Goal: Complete application form: Complete application form

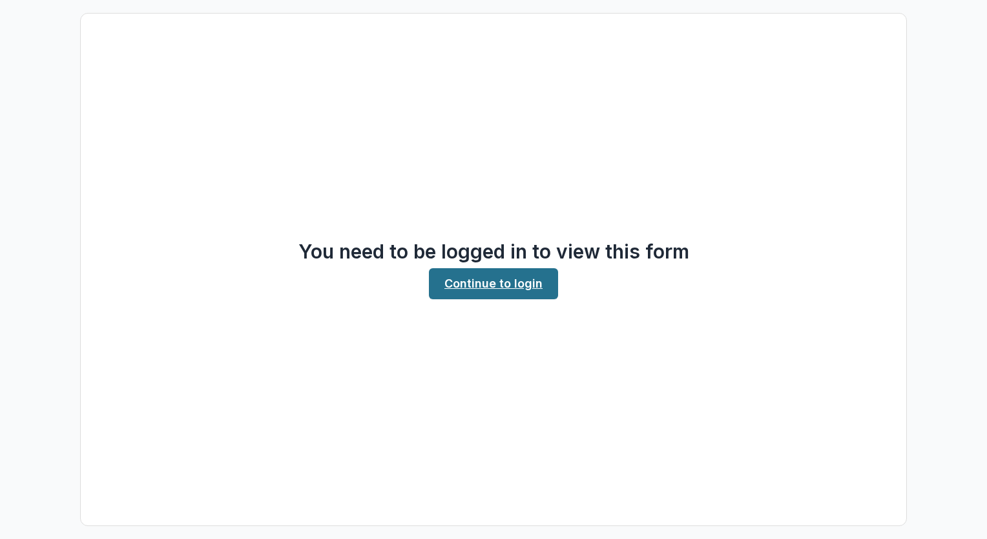
click at [490, 291] on link "Continue to login" at bounding box center [493, 283] width 129 height 31
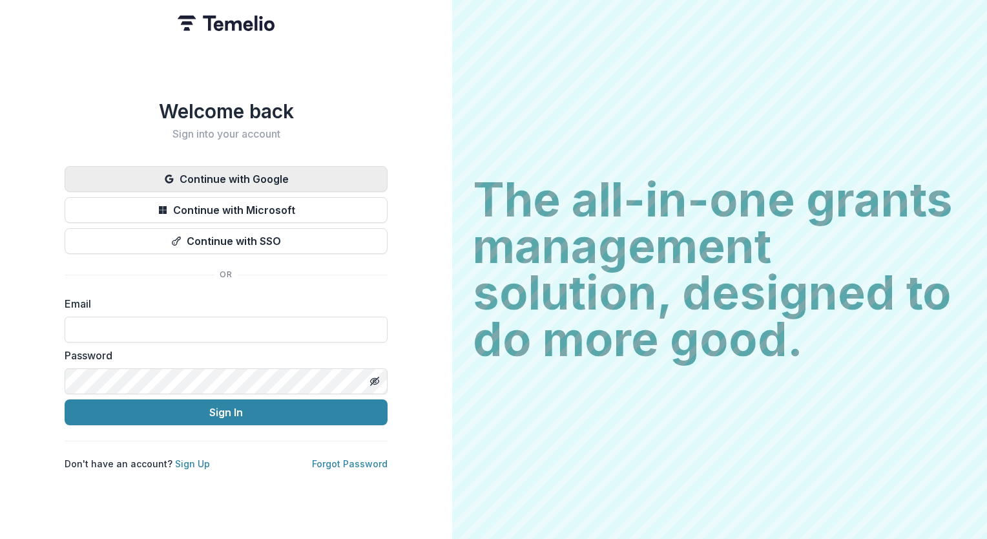
click at [321, 169] on button "Continue with Google" at bounding box center [226, 179] width 323 height 26
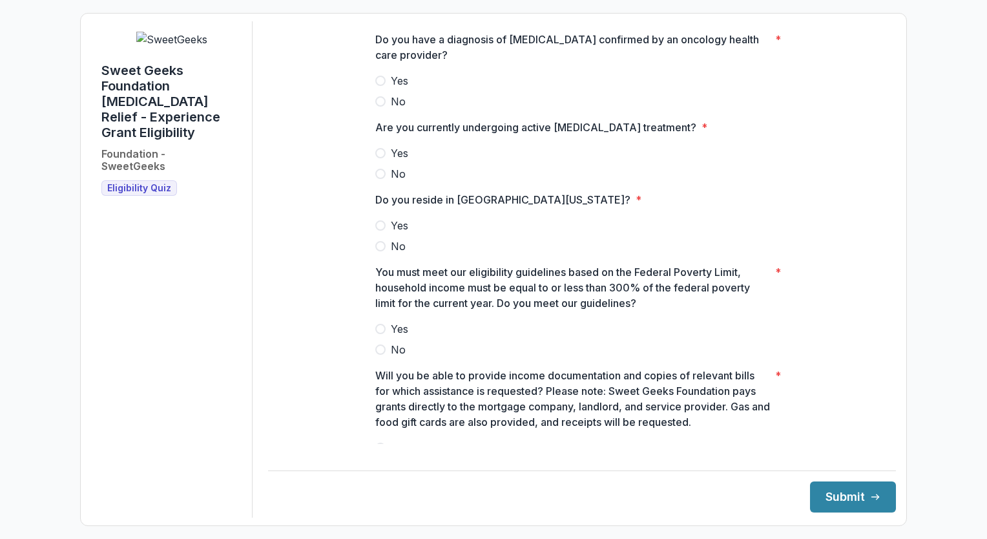
click at [387, 88] on label "Yes" at bounding box center [581, 81] width 413 height 16
click at [380, 179] on span at bounding box center [380, 174] width 10 height 10
click at [379, 231] on span at bounding box center [380, 225] width 10 height 10
click at [384, 337] on label "Yes" at bounding box center [581, 329] width 413 height 16
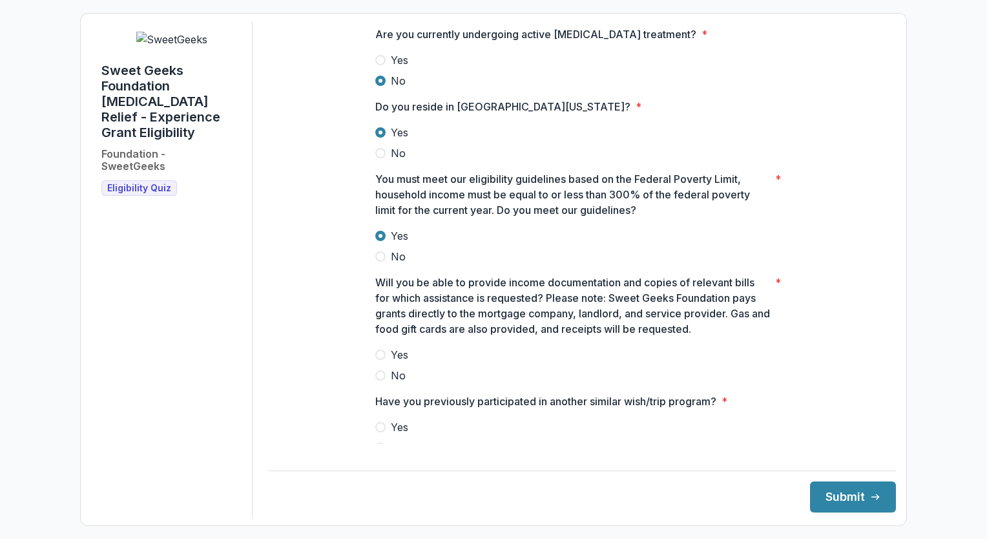
scroll to position [125, 0]
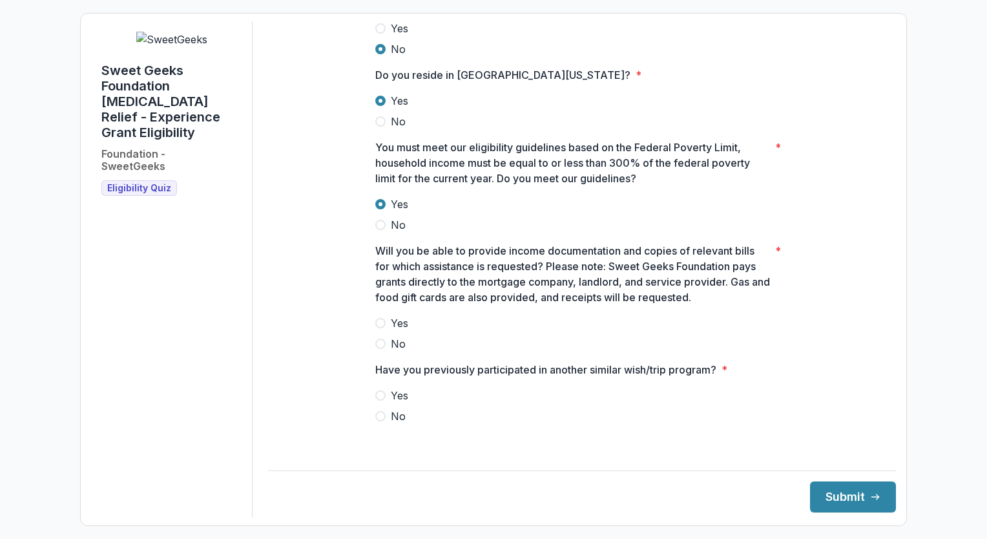
click at [391, 331] on span "Yes" at bounding box center [399, 323] width 17 height 16
click at [404, 441] on div "Do you have a diagnosis of cancer confirmed by an oncology health care provider…" at bounding box center [581, 171] width 413 height 548
click at [391, 424] on span "No" at bounding box center [398, 416] width 15 height 16
click at [843, 497] on button "Submit" at bounding box center [853, 496] width 86 height 31
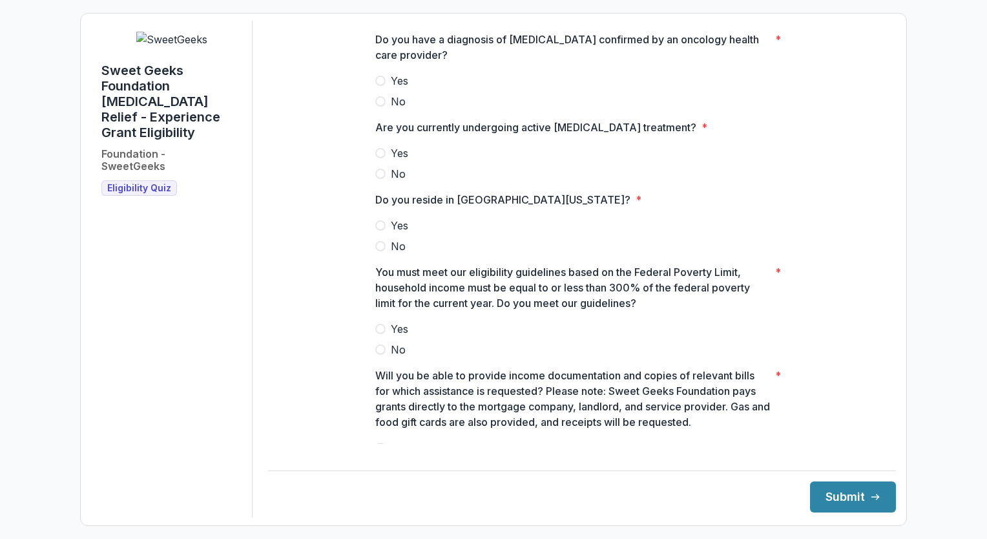
drag, startPoint x: 389, startPoint y: 92, endPoint x: 366, endPoint y: 84, distance: 23.9
click at [366, 84] on div "Do you have a diagnosis of cancer confirmed by an oncology health care provider…" at bounding box center [582, 295] width 434 height 548
click at [378, 86] on span at bounding box center [380, 81] width 10 height 10
click at [380, 179] on span at bounding box center [380, 174] width 10 height 10
click at [381, 231] on span at bounding box center [380, 225] width 10 height 10
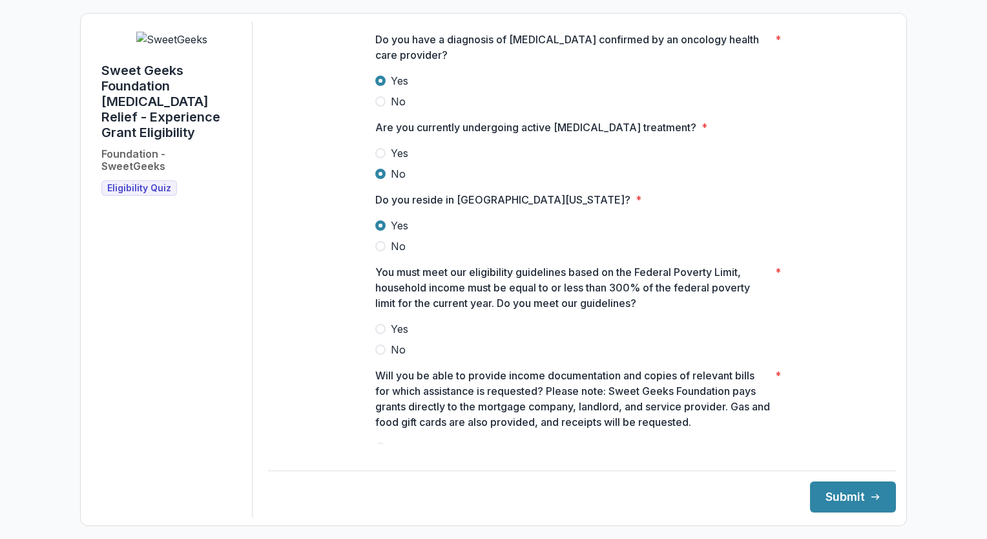
click at [385, 337] on label "Yes" at bounding box center [581, 329] width 413 height 16
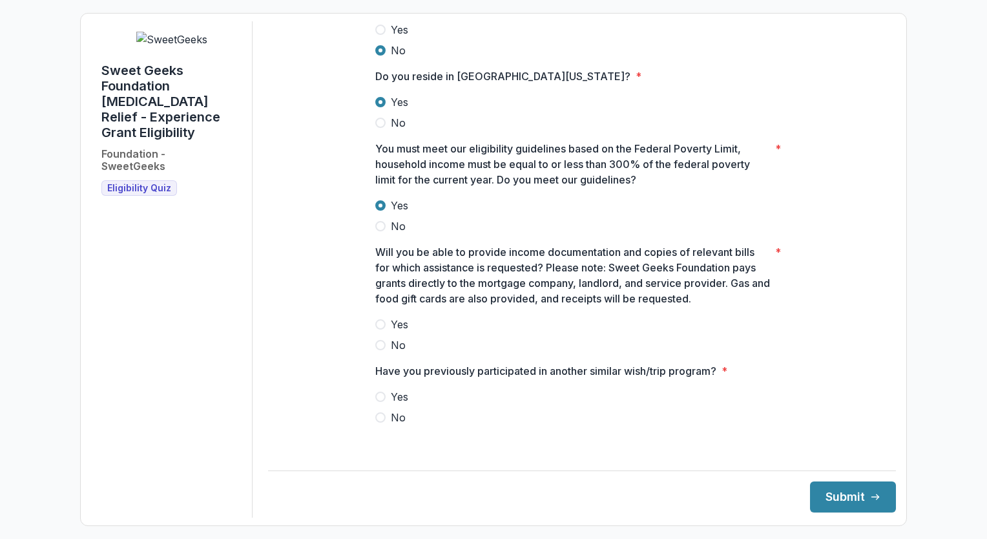
scroll to position [125, 0]
click at [391, 331] on span "Yes" at bounding box center [399, 323] width 17 height 16
click at [393, 424] on span "No" at bounding box center [398, 416] width 15 height 16
click at [848, 493] on button "Submit" at bounding box center [853, 496] width 86 height 31
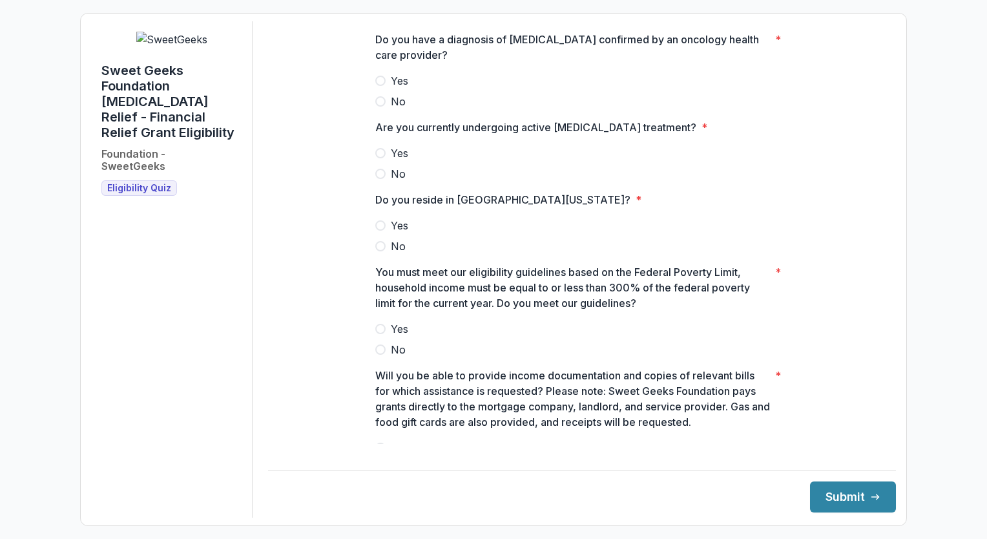
click at [385, 84] on label "Yes" at bounding box center [581, 81] width 413 height 16
click at [397, 182] on span "No" at bounding box center [398, 174] width 15 height 16
click at [391, 233] on span "Yes" at bounding box center [399, 226] width 17 height 16
click at [381, 334] on span at bounding box center [380, 329] width 10 height 10
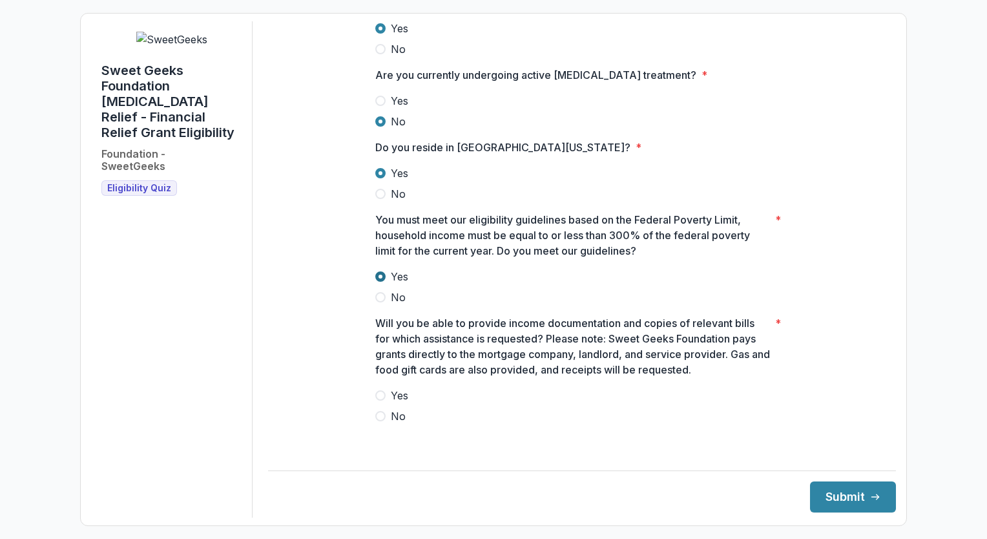
click at [386, 403] on label "Yes" at bounding box center [581, 396] width 413 height 16
click at [848, 501] on button "Submit" at bounding box center [853, 496] width 86 height 31
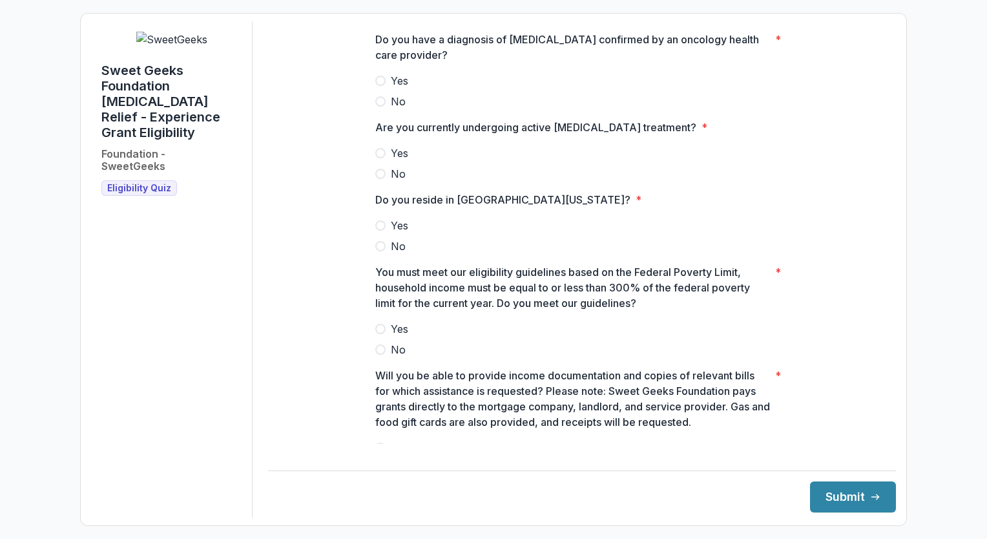
click at [391, 88] on span "Yes" at bounding box center [399, 81] width 17 height 16
click at [391, 161] on span "Yes" at bounding box center [399, 153] width 17 height 16
click at [391, 233] on span "Yes" at bounding box center [399, 226] width 17 height 16
click at [393, 337] on span "Yes" at bounding box center [399, 329] width 17 height 16
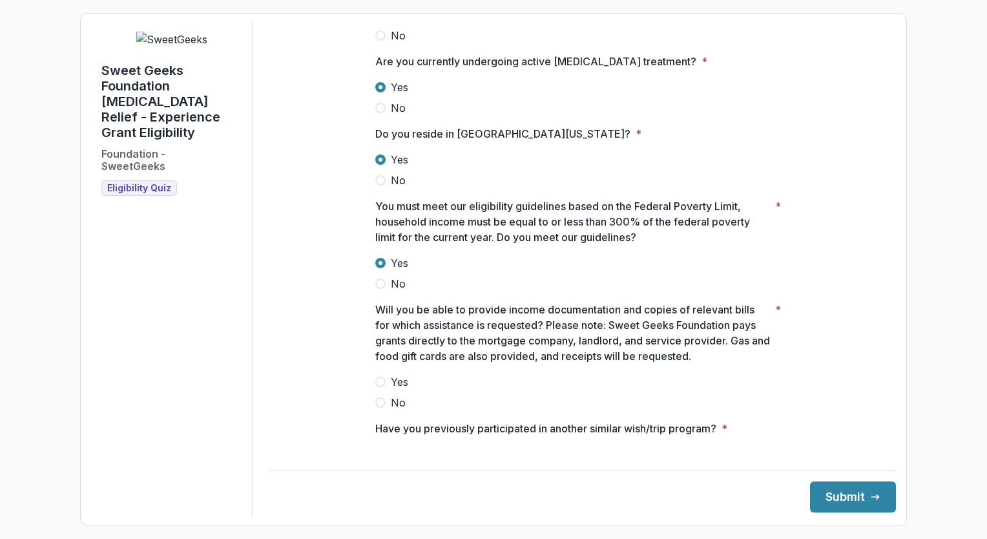
scroll to position [88, 0]
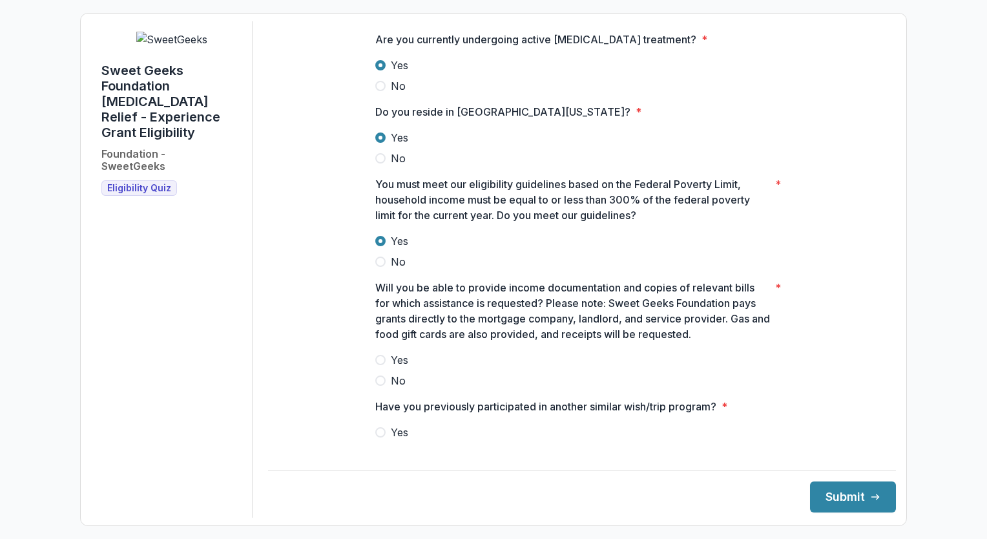
click at [400, 368] on span "Yes" at bounding box center [399, 360] width 17 height 16
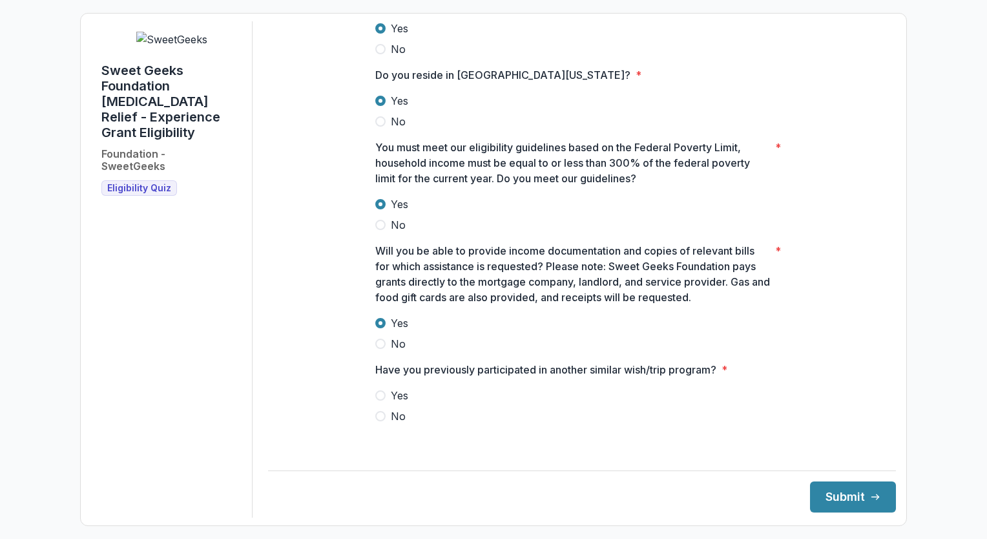
click at [391, 424] on span "No" at bounding box center [398, 416] width 15 height 16
click at [842, 490] on button "Submit" at bounding box center [853, 496] width 86 height 31
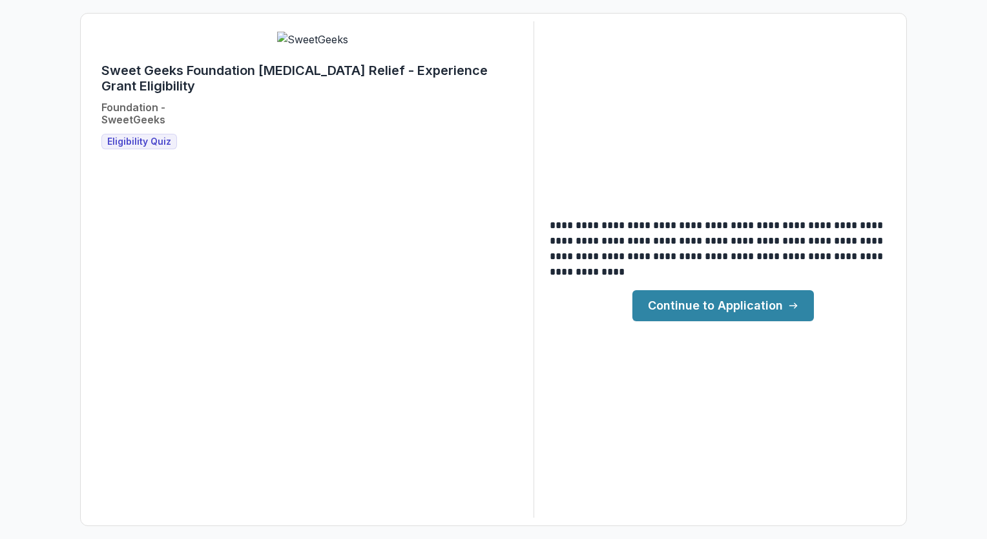
click at [739, 305] on link "Continue to Application" at bounding box center [723, 305] width 182 height 31
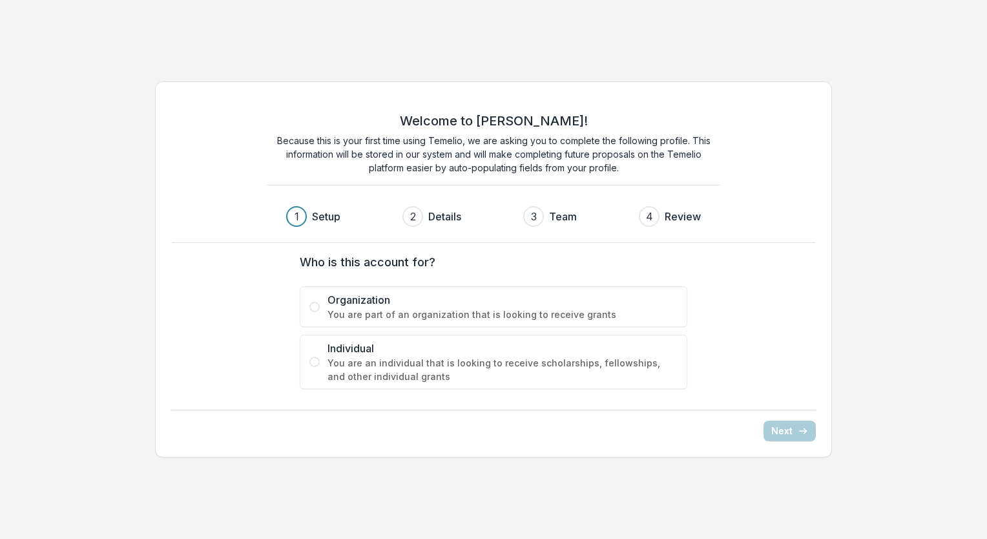
click at [566, 369] on span "You are an individual that is looking to receive scholarships, fellowships, and…" at bounding box center [502, 369] width 350 height 27
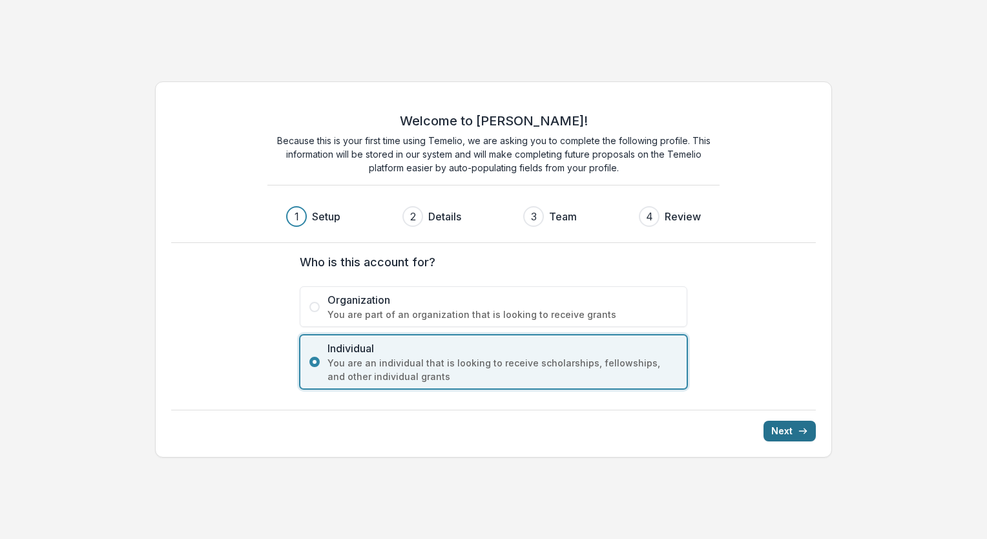
click at [788, 431] on button "Next" at bounding box center [789, 430] width 52 height 21
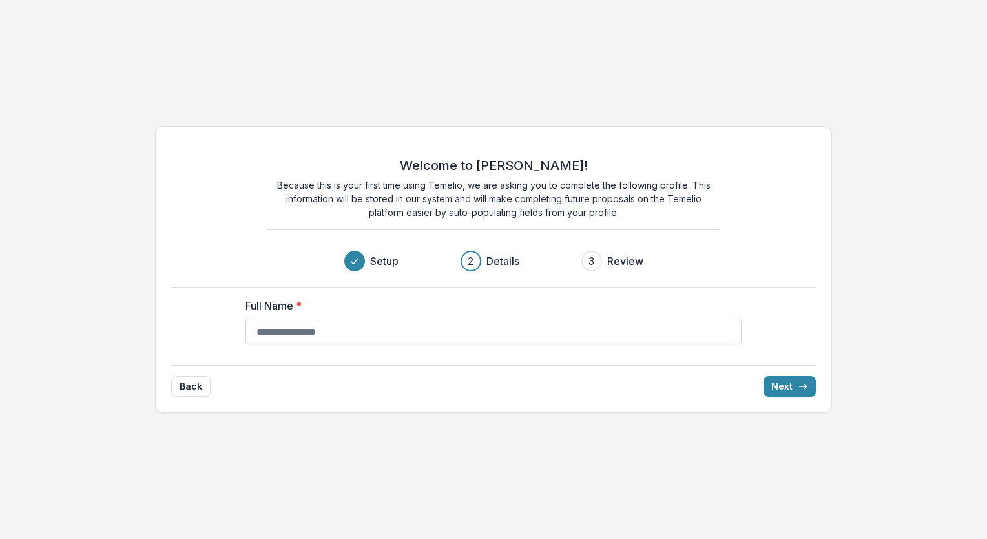
click at [485, 327] on input "Full Name *" at bounding box center [493, 331] width 496 height 26
type input "*"
type input "**********"
click at [784, 384] on button "Next" at bounding box center [789, 386] width 52 height 21
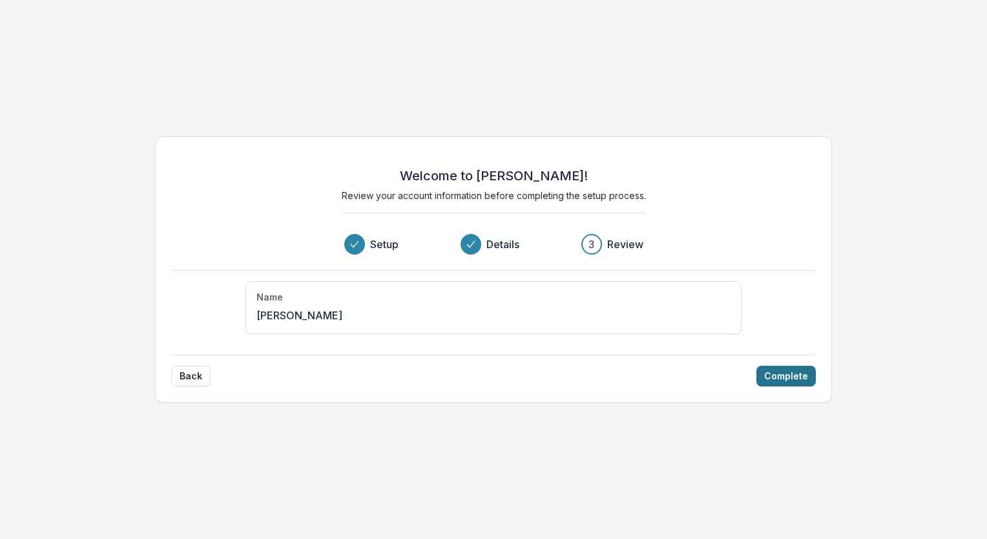
click at [770, 375] on button "Complete" at bounding box center [785, 376] width 59 height 21
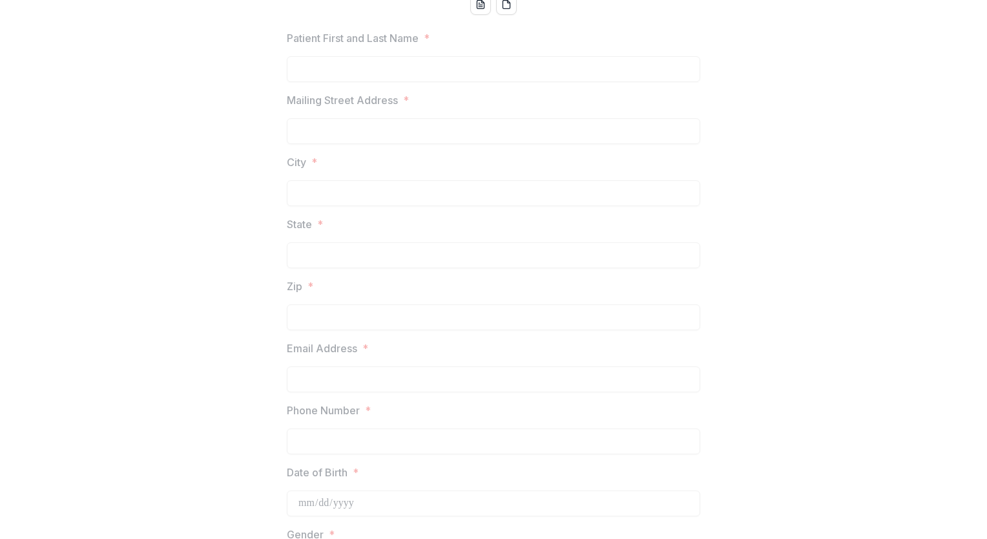
scroll to position [180, 0]
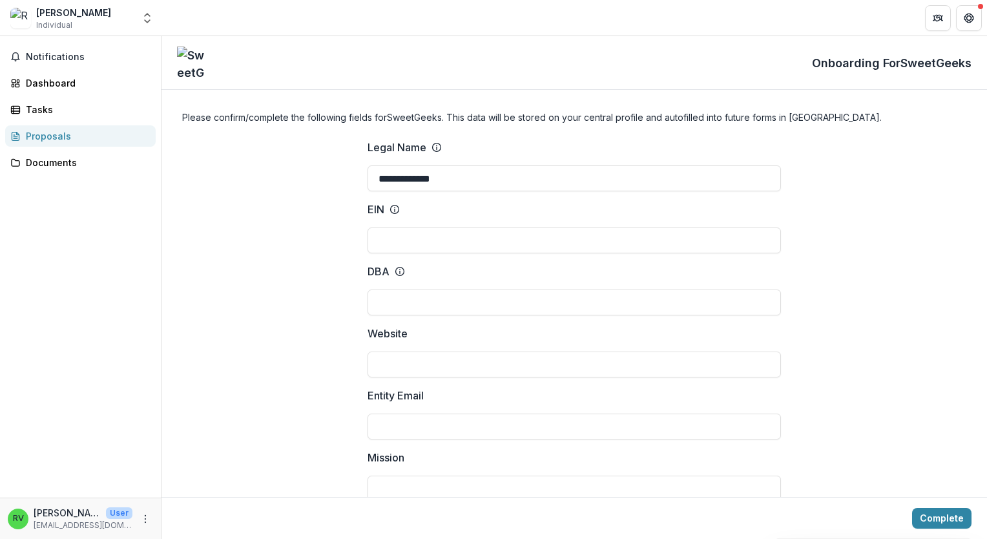
click at [52, 17] on div "Raquel Visoso" at bounding box center [73, 13] width 75 height 14
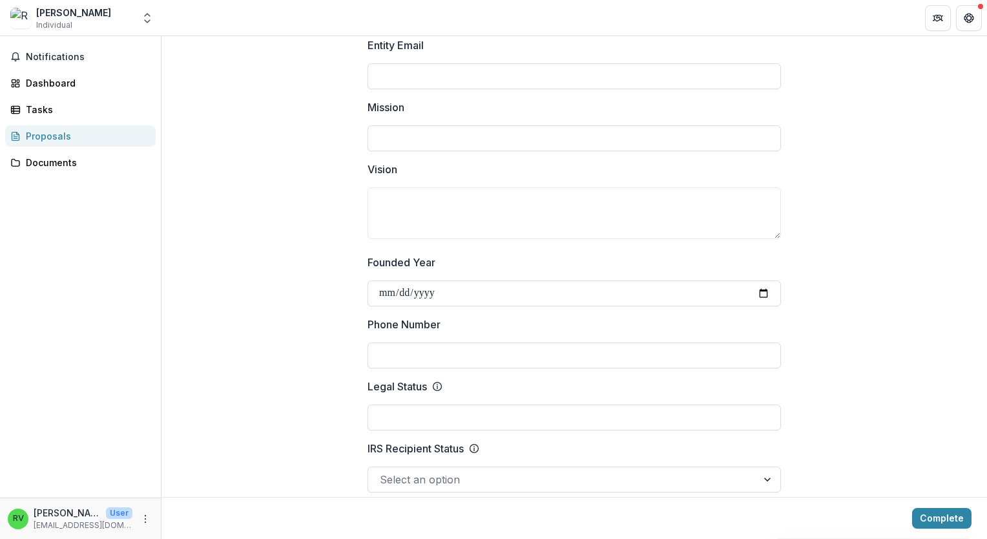
scroll to position [353, 0]
click at [64, 57] on span "Notifications" at bounding box center [88, 57] width 125 height 11
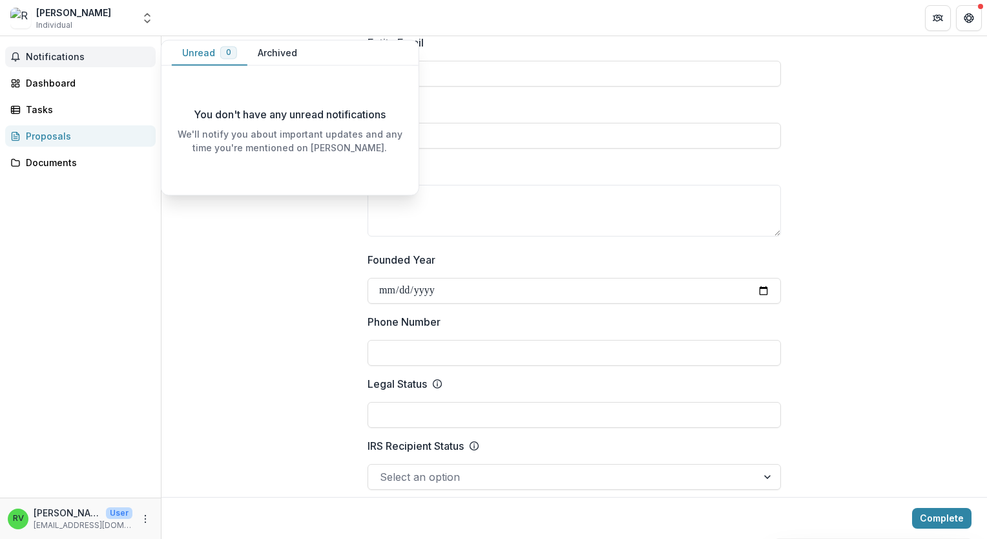
click at [57, 61] on span "Notifications" at bounding box center [88, 57] width 125 height 11
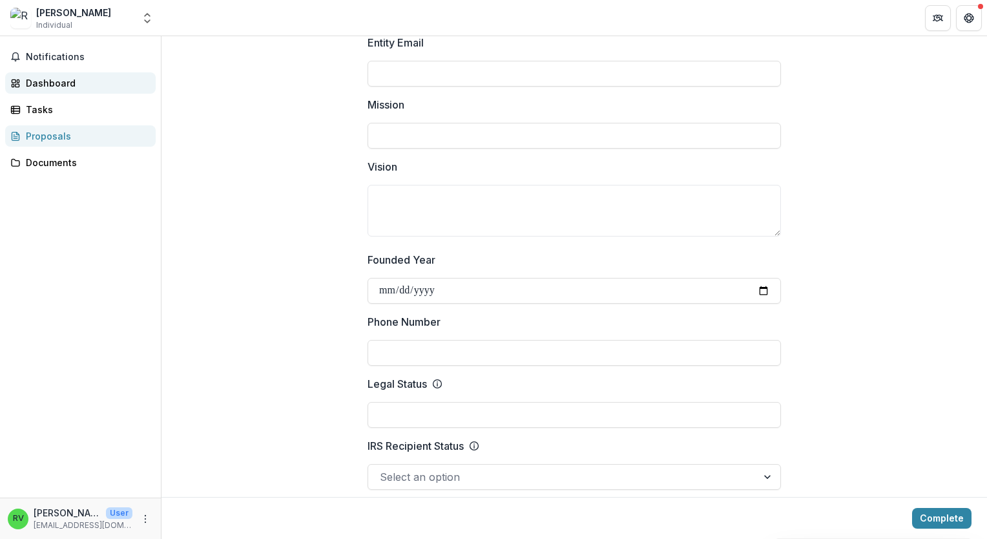
click at [68, 85] on div "Dashboard" at bounding box center [85, 83] width 119 height 14
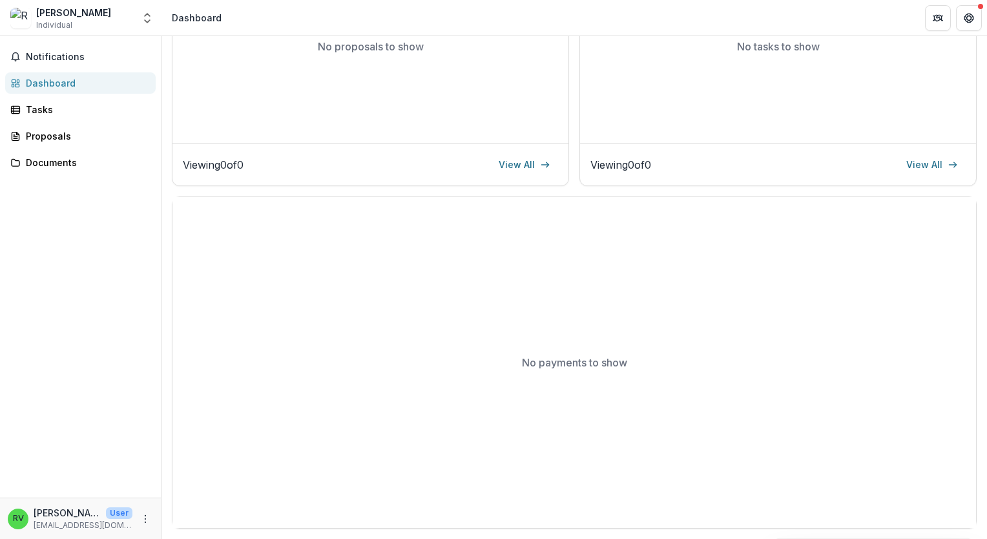
scroll to position [338, 0]
click at [57, 107] on div "Tasks" at bounding box center [85, 110] width 119 height 14
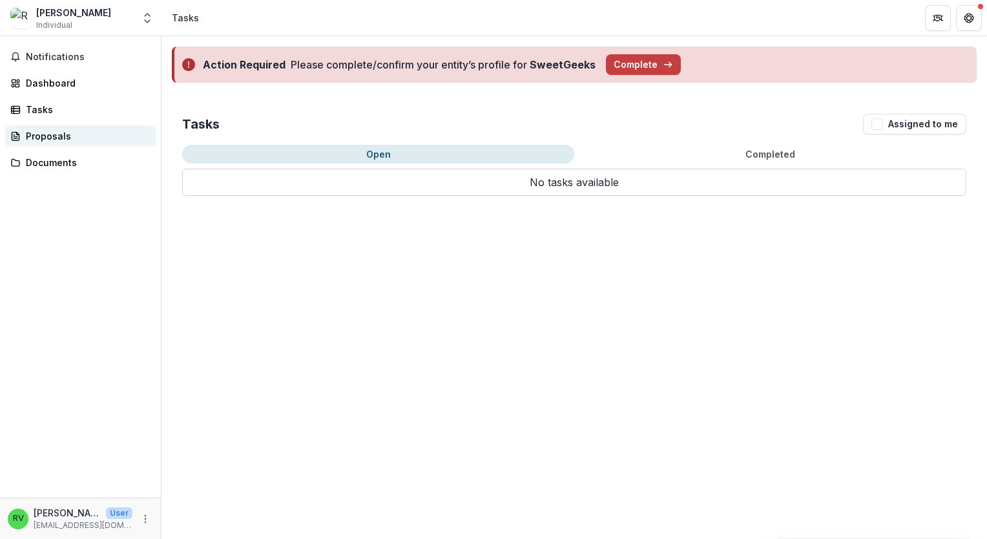
click at [63, 145] on link "Proposals" at bounding box center [80, 135] width 151 height 21
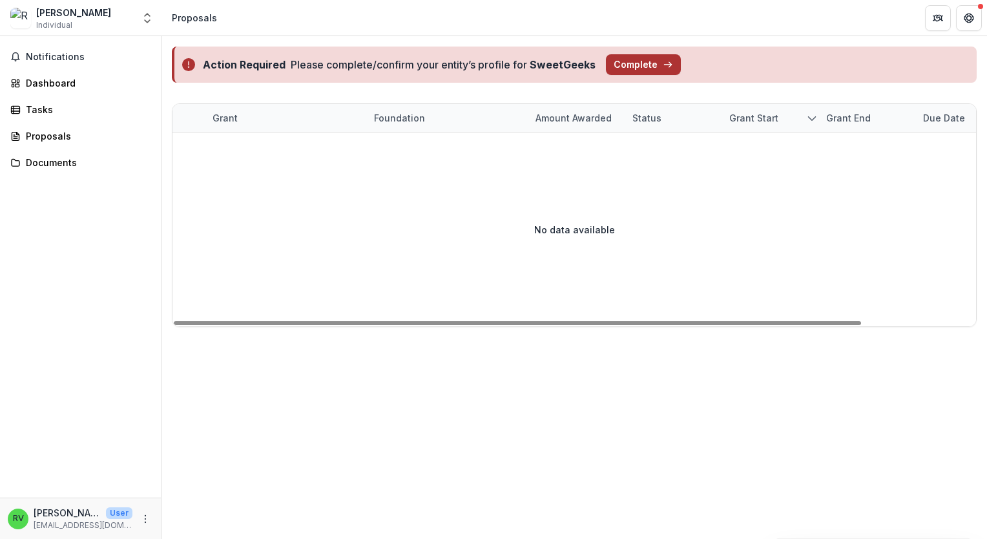
click at [629, 69] on button "Complete" at bounding box center [643, 64] width 75 height 21
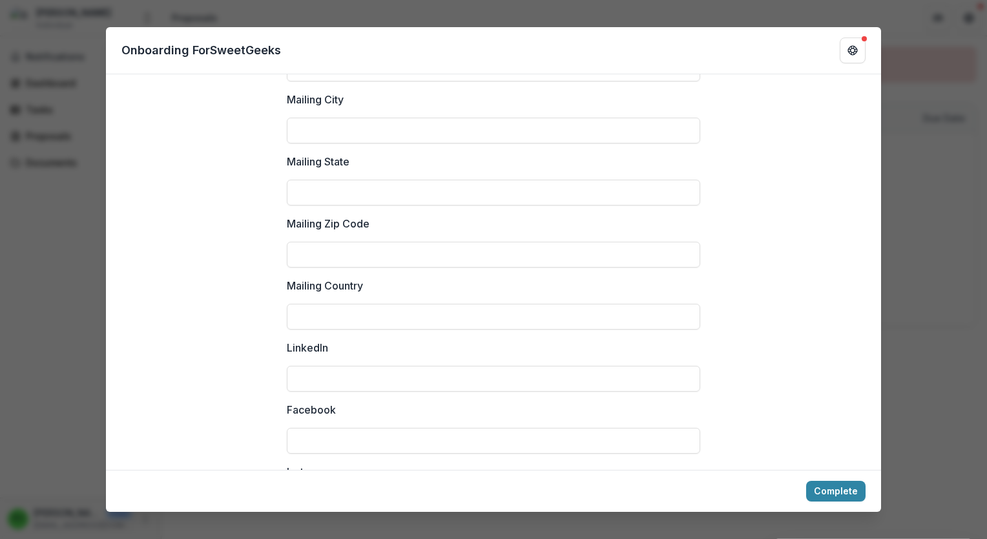
scroll to position [1752, 0]
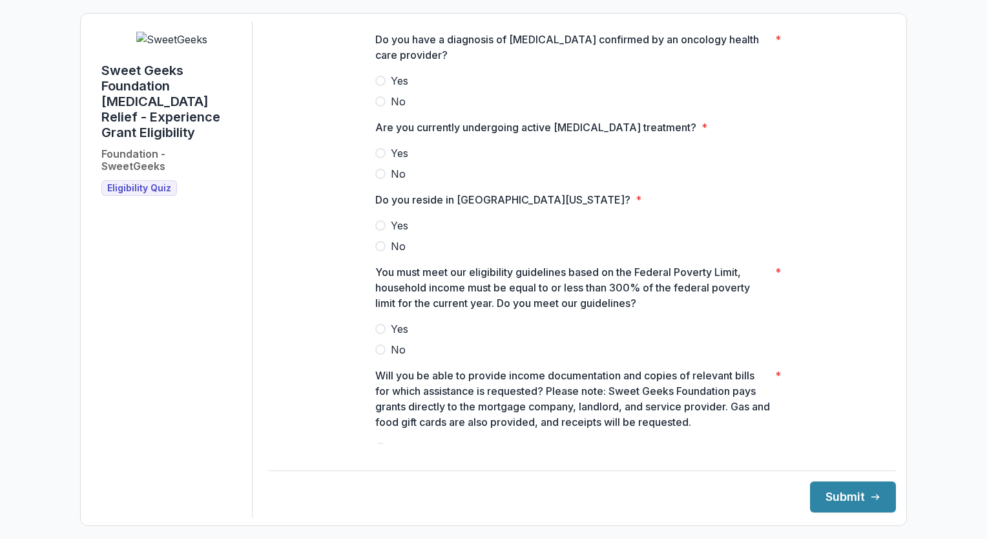
click at [399, 85] on span "Yes" at bounding box center [399, 81] width 17 height 16
click at [388, 161] on label "Yes" at bounding box center [581, 153] width 413 height 16
click at [393, 233] on span "Yes" at bounding box center [399, 226] width 17 height 16
click at [384, 337] on label "Yes" at bounding box center [581, 329] width 413 height 16
click at [456, 395] on p "Will you be able to provide income documentation and copies of relevant bills f…" at bounding box center [572, 399] width 395 height 62
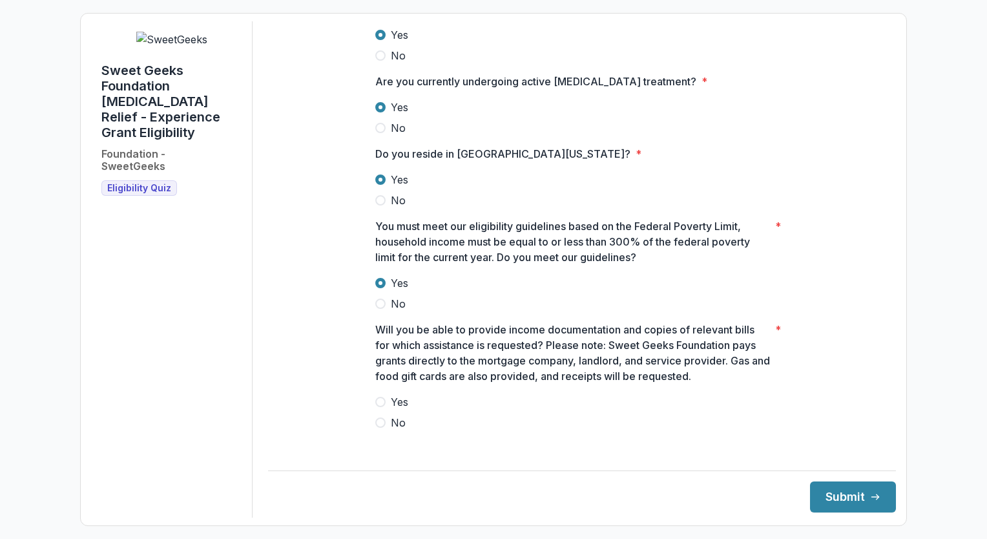
scroll to position [125, 0]
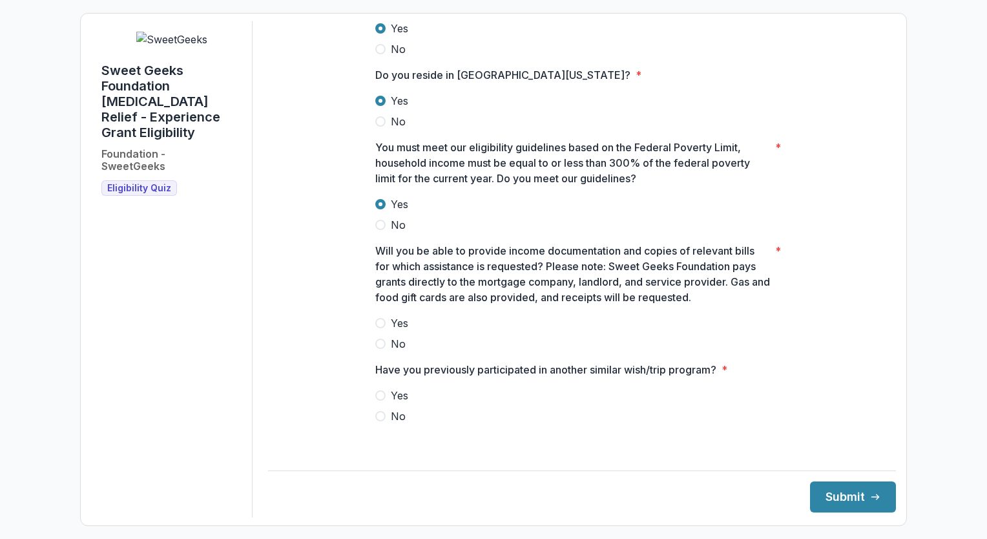
click at [384, 329] on label "Yes" at bounding box center [581, 323] width 413 height 16
click at [386, 424] on label "No" at bounding box center [581, 416] width 413 height 16
click at [839, 492] on button "Submit" at bounding box center [853, 496] width 86 height 31
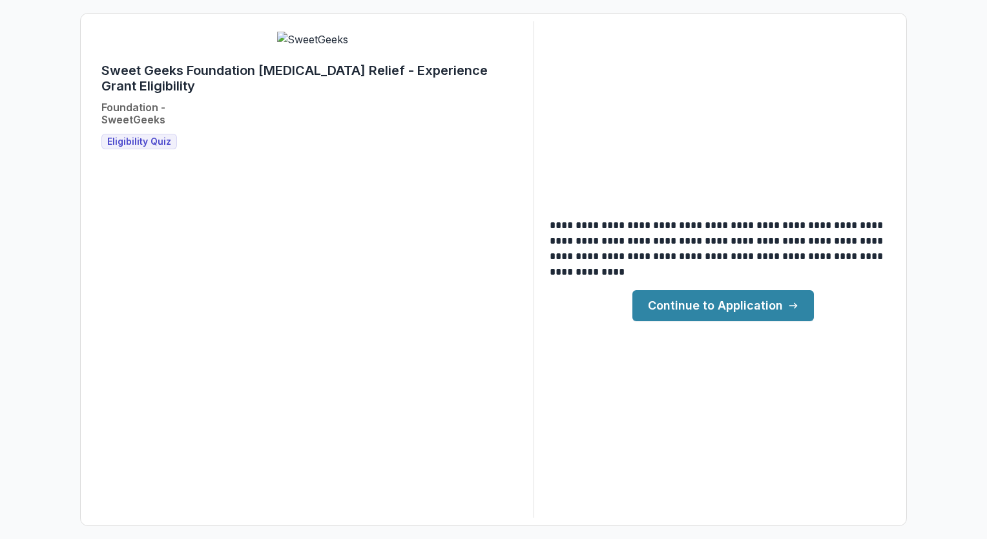
click at [703, 304] on link "Continue to Application" at bounding box center [723, 305] width 182 height 31
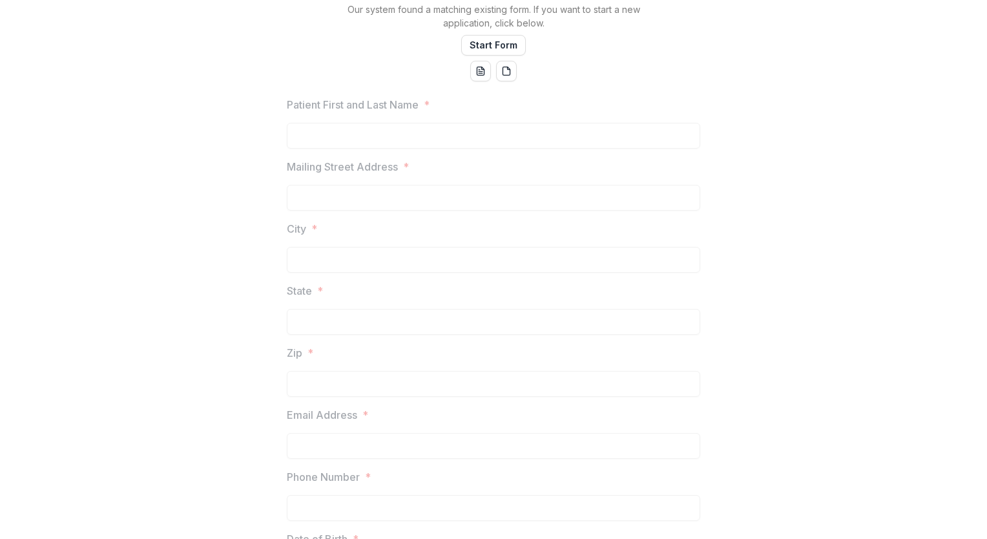
scroll to position [207, 0]
click at [495, 55] on button "Start Form" at bounding box center [493, 44] width 65 height 21
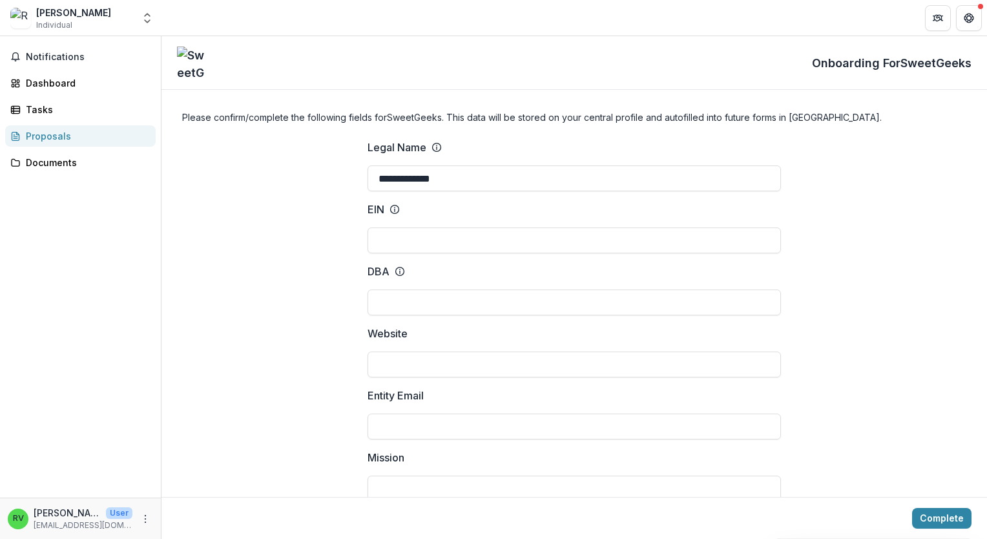
click at [70, 145] on link "Proposals" at bounding box center [80, 135] width 151 height 21
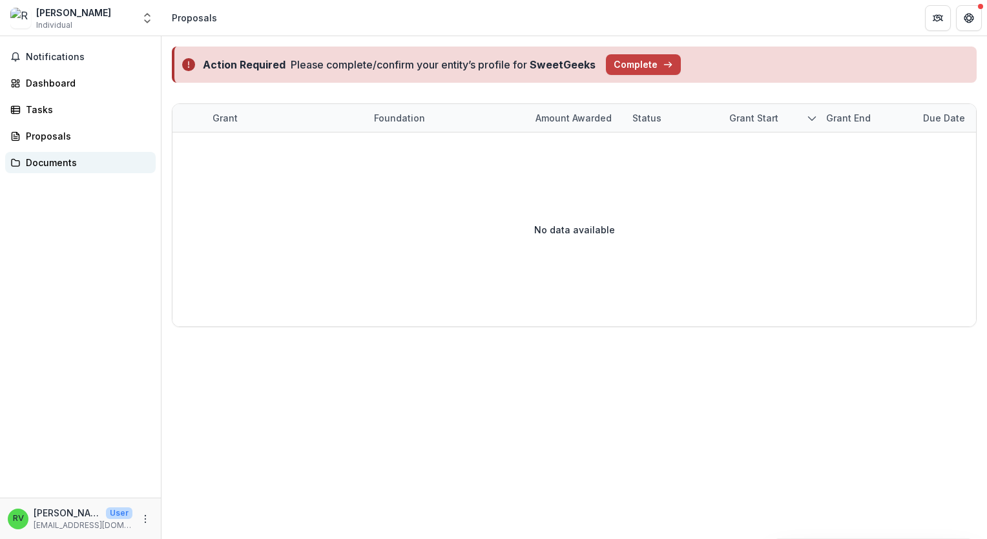
click at [64, 171] on link "Documents" at bounding box center [80, 162] width 151 height 21
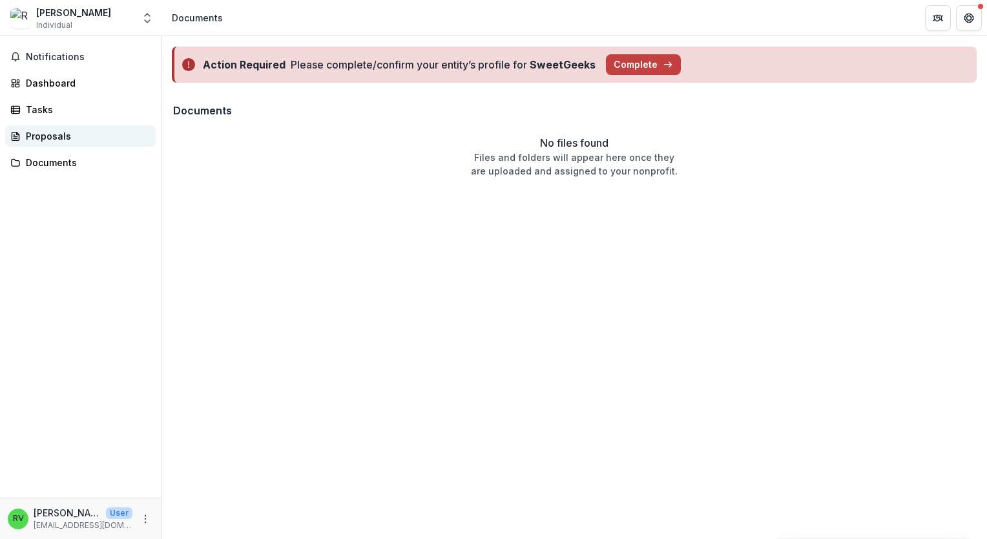
click at [66, 129] on div "Proposals" at bounding box center [85, 136] width 119 height 14
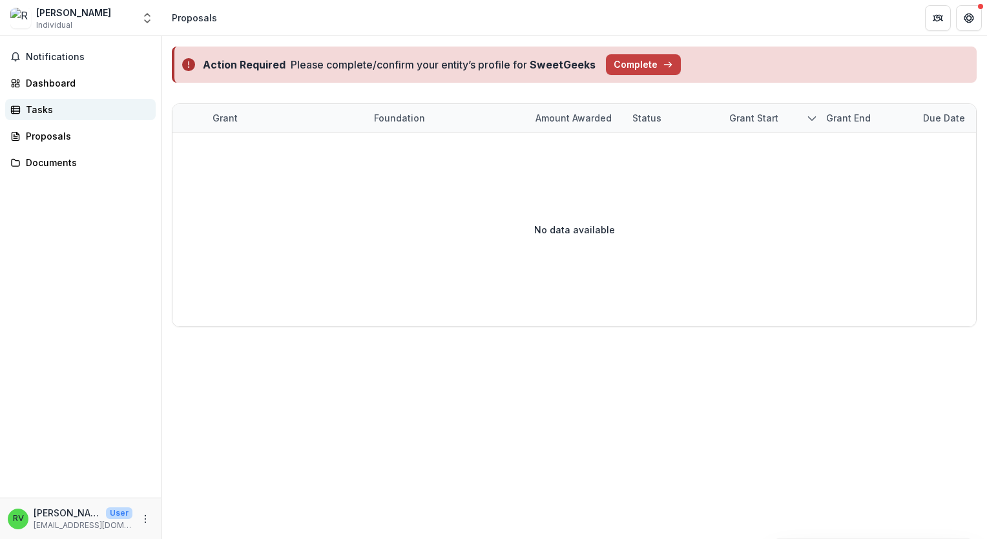
click at [50, 116] on div "Tasks" at bounding box center [85, 110] width 119 height 14
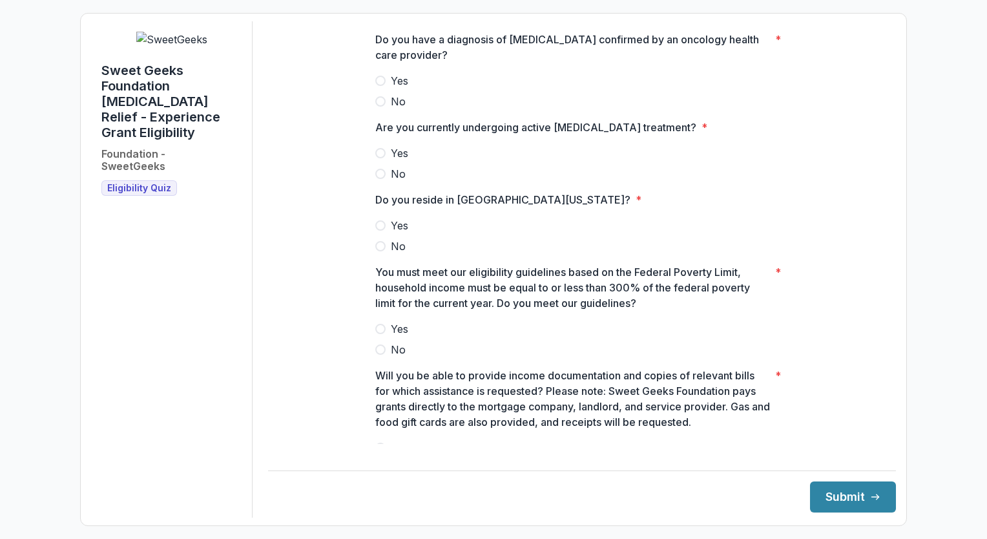
click at [382, 85] on label "Yes" at bounding box center [581, 81] width 413 height 16
click at [386, 182] on label "No" at bounding box center [581, 174] width 413 height 16
click at [385, 233] on label "Yes" at bounding box center [581, 226] width 413 height 16
click at [379, 334] on span at bounding box center [380, 329] width 10 height 10
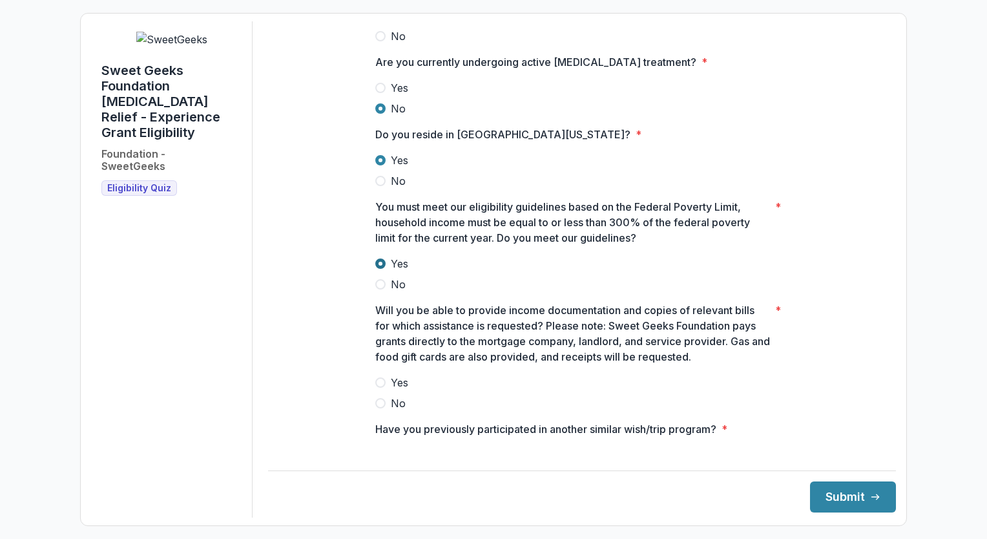
scroll to position [125, 0]
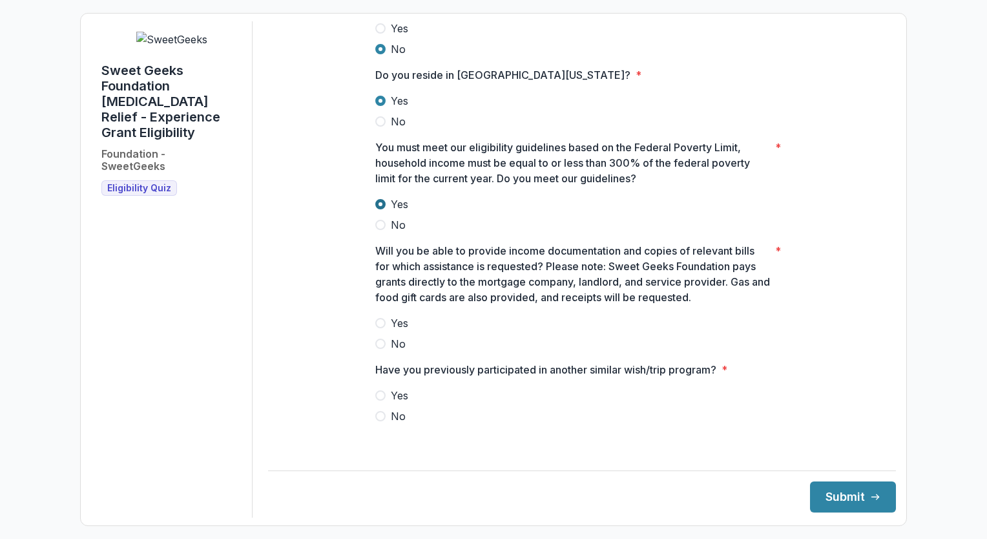
click at [382, 348] on label "No" at bounding box center [581, 344] width 413 height 16
click at [377, 328] on span at bounding box center [380, 323] width 10 height 10
click at [383, 421] on span at bounding box center [380, 416] width 10 height 10
click at [850, 499] on button "Submit" at bounding box center [853, 496] width 86 height 31
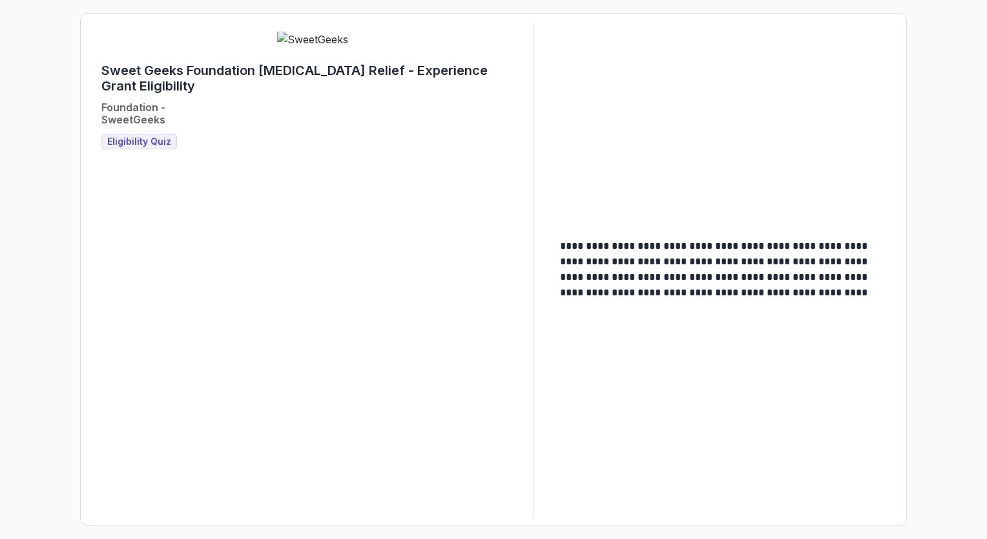
click at [711, 291] on p "**********" at bounding box center [723, 269] width 326 height 62
drag, startPoint x: 714, startPoint y: 296, endPoint x: 885, endPoint y: 300, distance: 171.2
click at [885, 300] on main "**********" at bounding box center [723, 269] width 346 height 83
drag, startPoint x: 709, startPoint y: 295, endPoint x: 883, endPoint y: 304, distance: 174.6
click at [883, 304] on main "**********" at bounding box center [723, 269] width 346 height 83
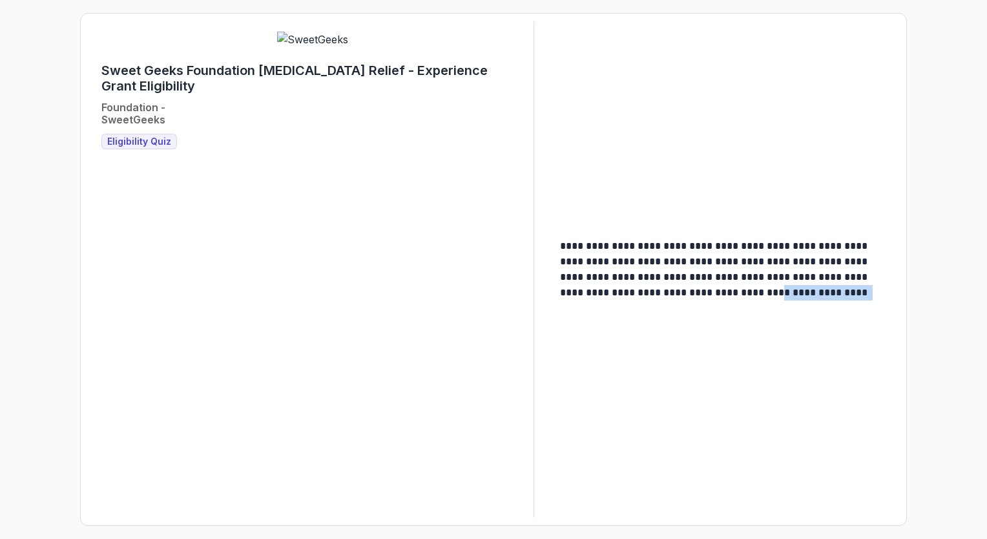
copy p "**********"
